Goal: Navigation & Orientation: Find specific page/section

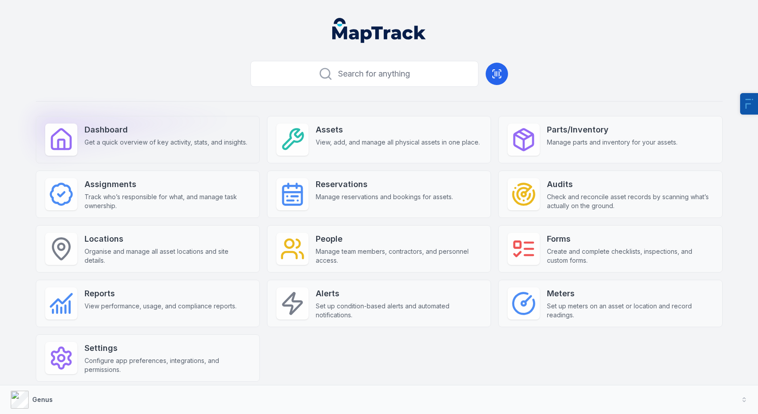
click at [190, 148] on div "Dashboard Get a quick overview of key activity, stats, and insights." at bounding box center [148, 139] width 224 height 47
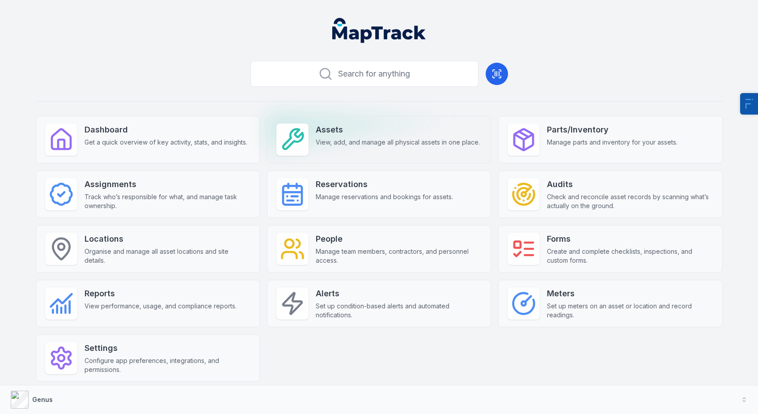
click at [386, 143] on span "View, add, and manage all physical assets in one place." at bounding box center [398, 142] width 164 height 9
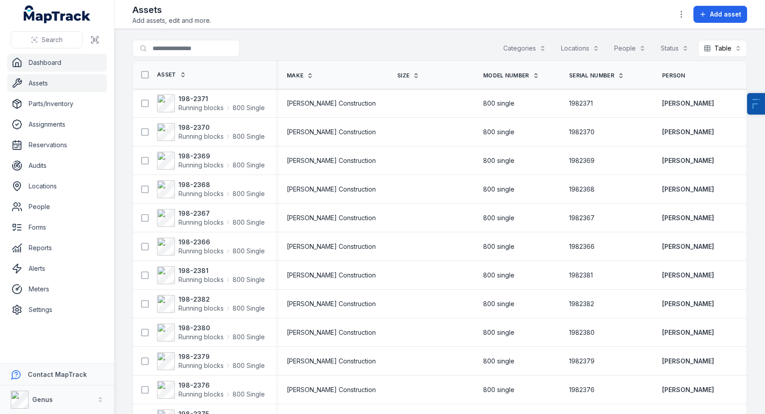
click at [52, 59] on link "Dashboard" at bounding box center [57, 63] width 100 height 18
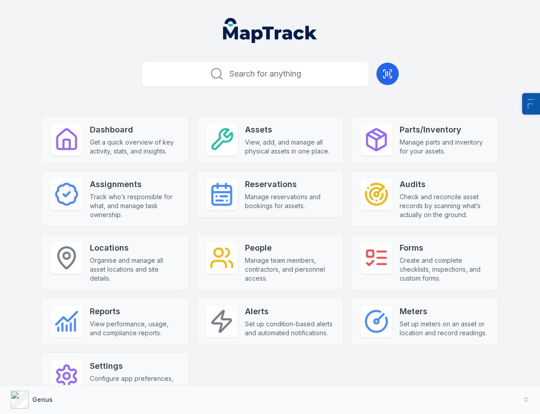
click at [271, 34] on icon "Global" at bounding box center [270, 30] width 94 height 25
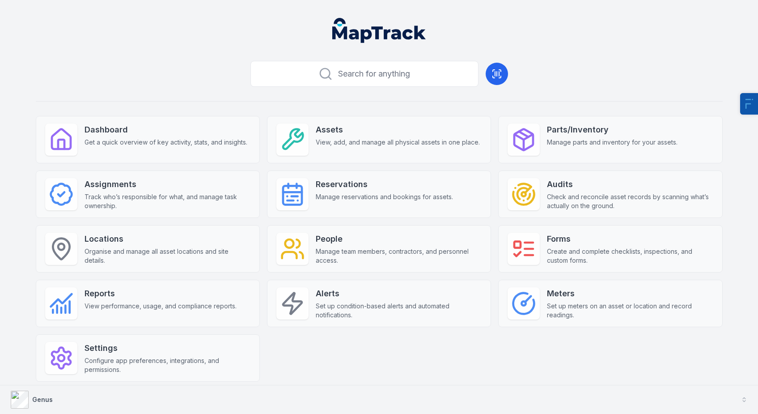
click at [85, 401] on button "Genus" at bounding box center [379, 399] width 758 height 29
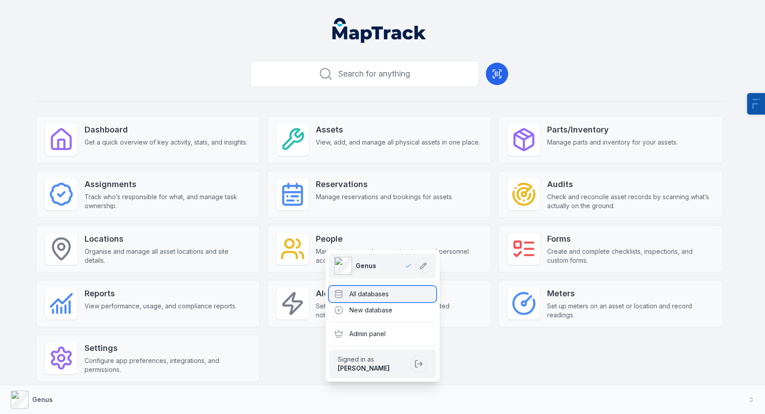
click at [386, 296] on div "All databases" at bounding box center [382, 294] width 107 height 16
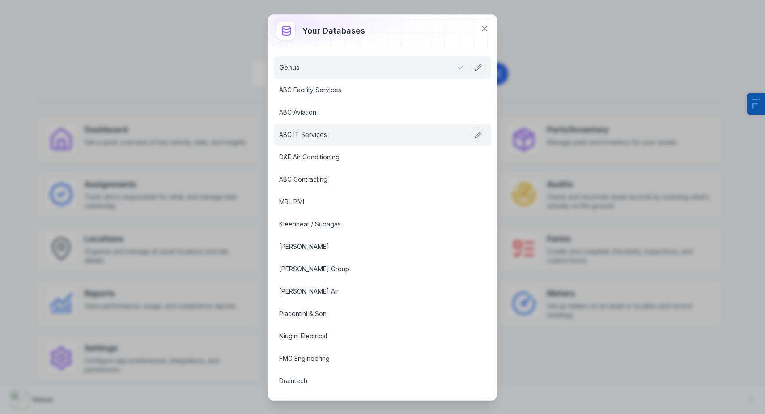
click at [317, 134] on link "ABC IT Services" at bounding box center [371, 134] width 185 height 9
